Goal: Information Seeking & Learning: Learn about a topic

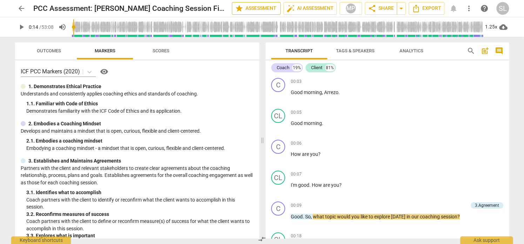
click at [257, 9] on span "star Assessment" at bounding box center [256, 8] width 42 height 8
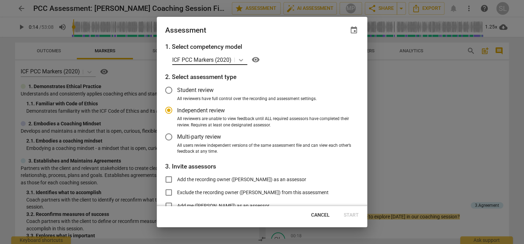
click at [242, 59] on icon at bounding box center [241, 60] width 7 height 7
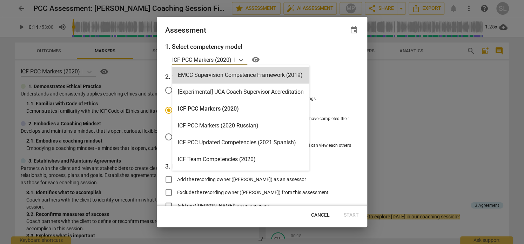
click at [287, 32] on div "Assessment event" at bounding box center [262, 30] width 194 height 10
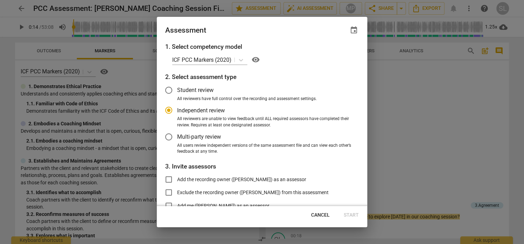
click at [208, 3] on div at bounding box center [262, 122] width 524 height 244
radio input "false"
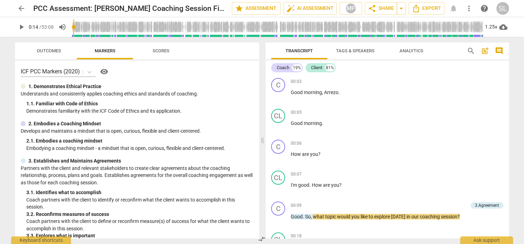
drag, startPoint x: 21, startPoint y: 216, endPoint x: 76, endPoint y: 141, distance: 93.2
click at [7, 0] on html "arrow_back PCC Assessment: [PERSON_NAME] Coaching Session Final edit star Asses…" at bounding box center [262, 0] width 524 height 0
click at [20, 26] on span "play_arrow" at bounding box center [21, 27] width 8 height 8
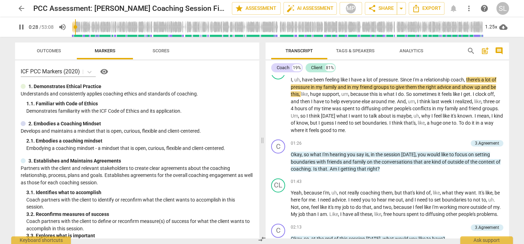
click at [260, 87] on div "Outcomes Markers Scores ICF PCC Markers (2020) visibility 1. Demonstrates Ethic…" at bounding box center [135, 140] width 253 height 207
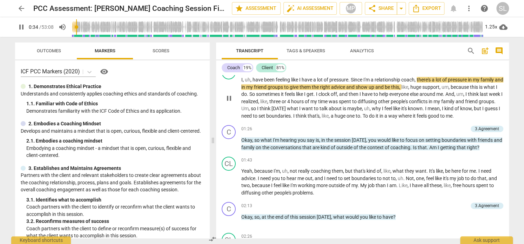
drag, startPoint x: 262, startPoint y: 86, endPoint x: 309, endPoint y: 88, distance: 47.5
click at [211, 85] on span at bounding box center [213, 140] width 4 height 207
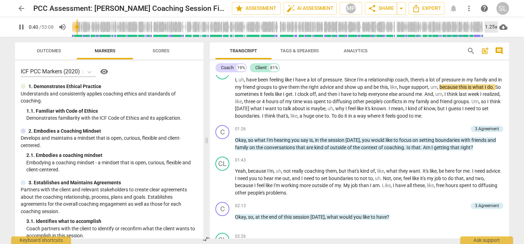
click at [491, 27] on div "1.25x" at bounding box center [491, 26] width 13 height 11
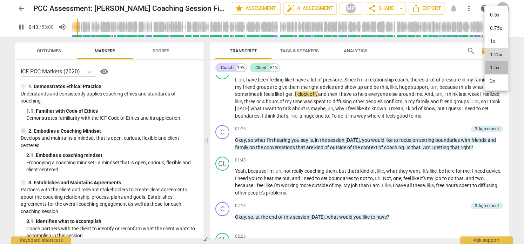
click at [495, 69] on li "1.5x" at bounding box center [497, 67] width 24 height 13
click at [513, 100] on div at bounding box center [262, 122] width 524 height 244
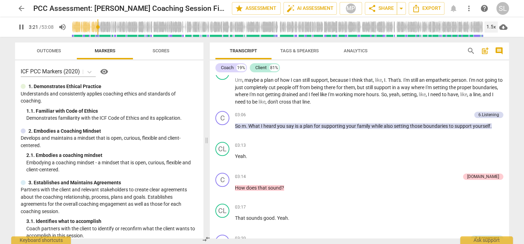
scroll to position [503, 0]
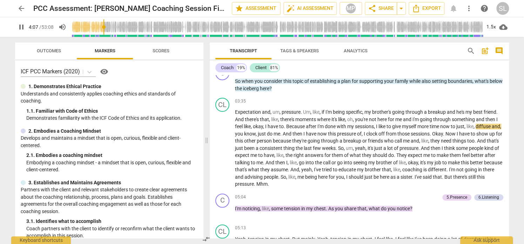
click at [500, 65] on div "Coach 19% Client 81%" at bounding box center [360, 68] width 288 height 12
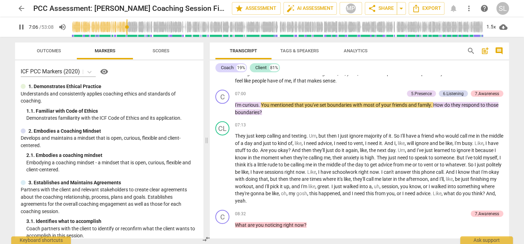
scroll to position [794, 0]
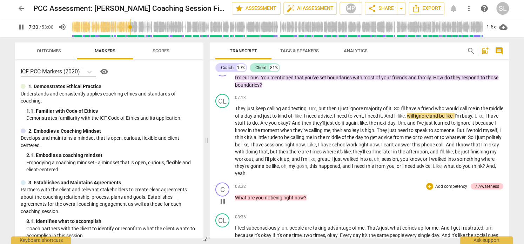
click at [274, 195] on span "noticing" at bounding box center [274, 198] width 19 height 6
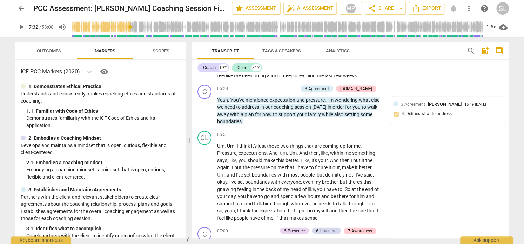
scroll to position [1146, 0]
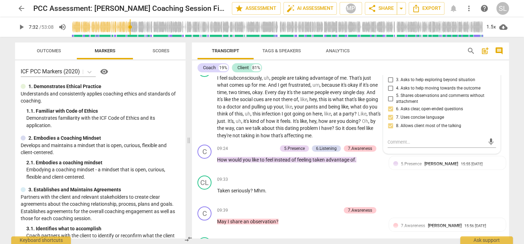
click at [515, 73] on div "arrow_back PCC Assessment: [PERSON_NAME] Coaching Session Final edit star Asses…" at bounding box center [262, 122] width 524 height 244
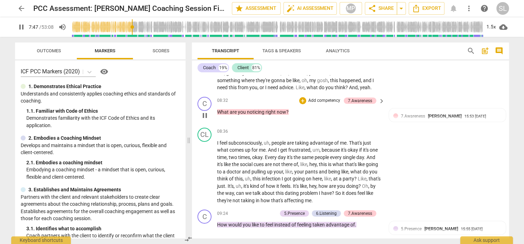
scroll to position [1092, 0]
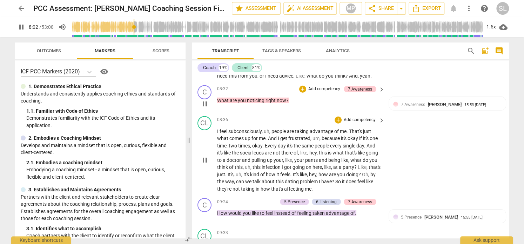
click at [218, 134] on span "I" at bounding box center [218, 131] width 2 height 6
click at [206, 164] on span "pause" at bounding box center [205, 160] width 8 height 8
click at [206, 164] on span "play_arrow" at bounding box center [205, 160] width 8 height 8
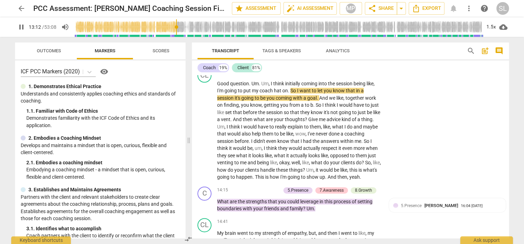
scroll to position [1766, 0]
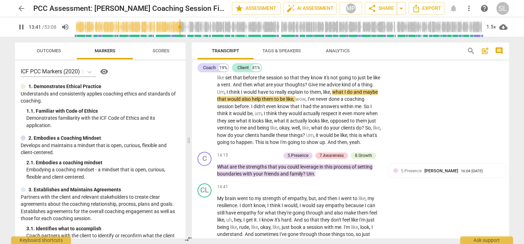
click at [21, 27] on span "pause" at bounding box center [21, 27] width 8 height 8
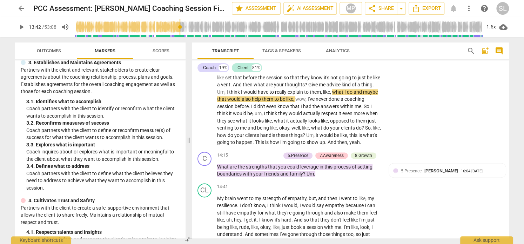
scroll to position [127, 0]
click at [20, 26] on span "play_arrow" at bounding box center [21, 27] width 8 height 8
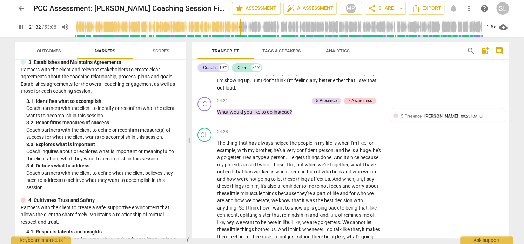
scroll to position [2859, 0]
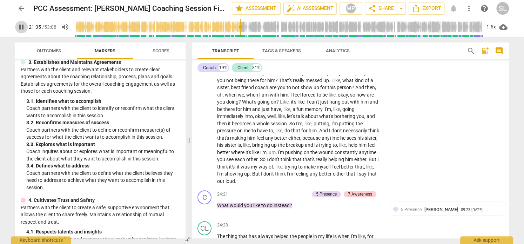
click at [23, 28] on span "pause" at bounding box center [21, 27] width 8 height 8
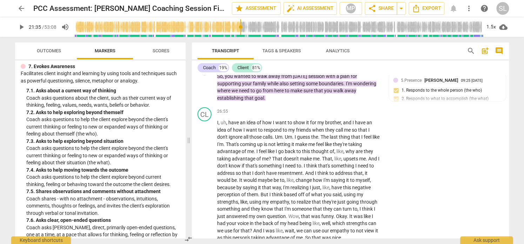
scroll to position [3266, 0]
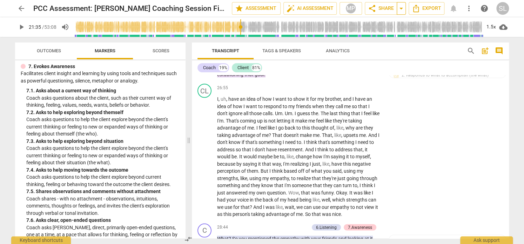
click at [402, 9] on span "arrow_drop_down" at bounding box center [401, 8] width 8 height 8
click at [353, 20] on span "Copy link" at bounding box center [367, 21] width 50 height 7
type input "1296"
